Goal: Transaction & Acquisition: Purchase product/service

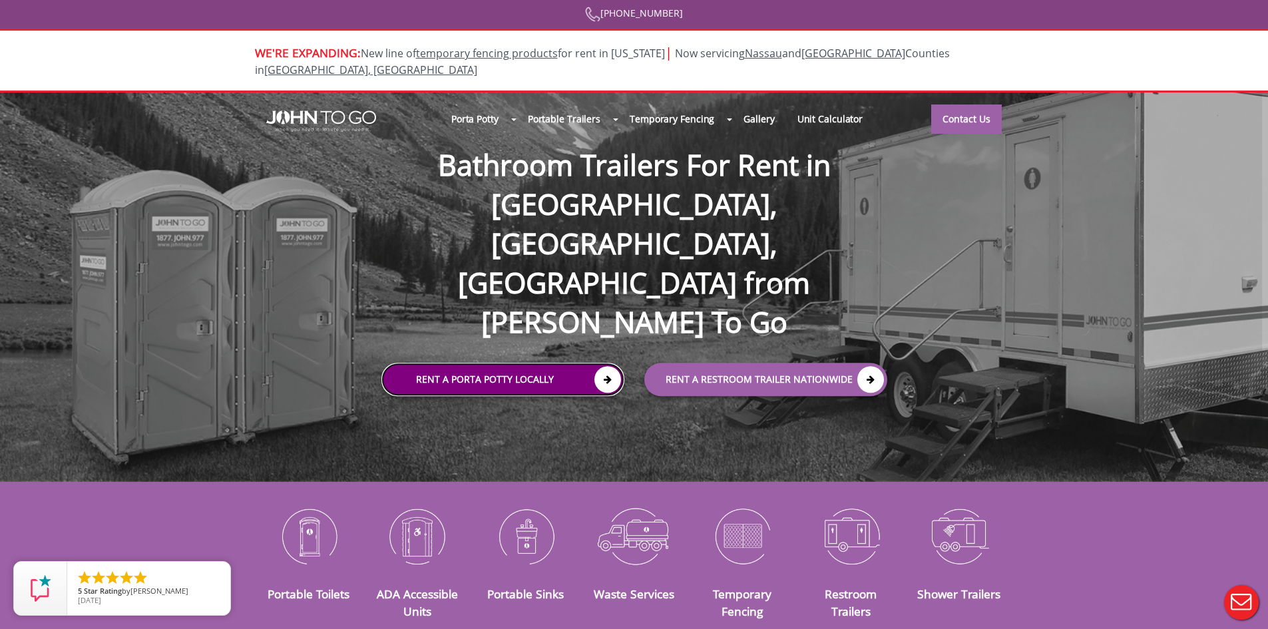
click at [616, 367] on icon at bounding box center [608, 380] width 27 height 27
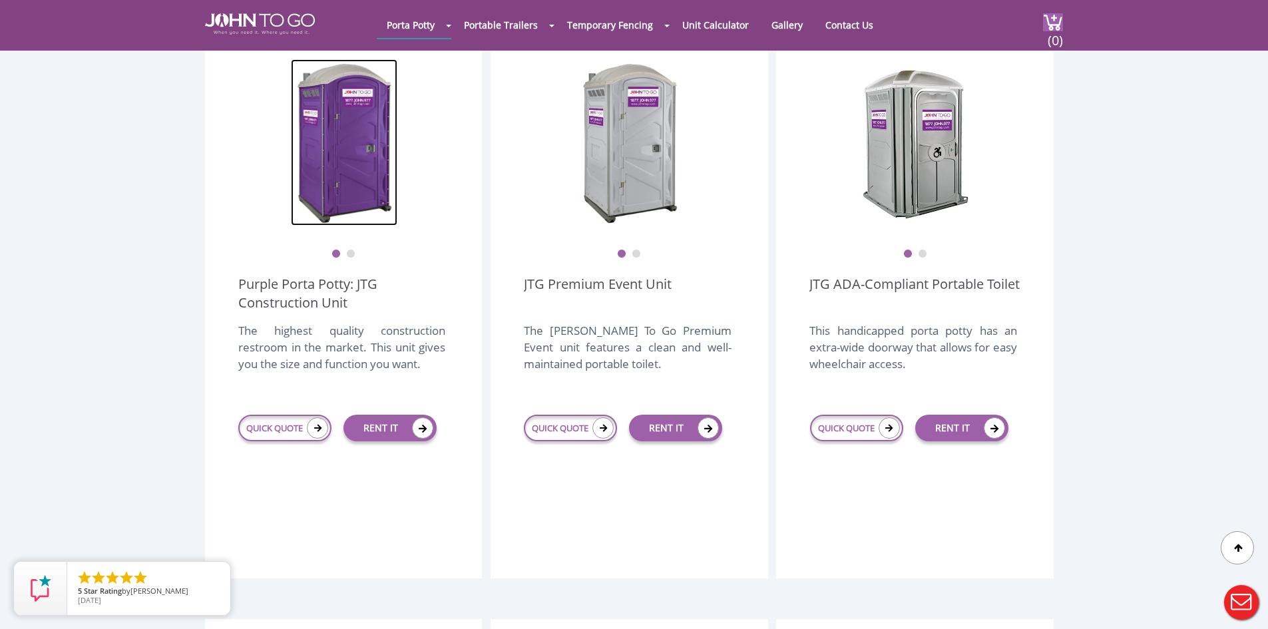
click at [329, 107] on img at bounding box center [344, 142] width 107 height 166
